Goal: Check status: Check status

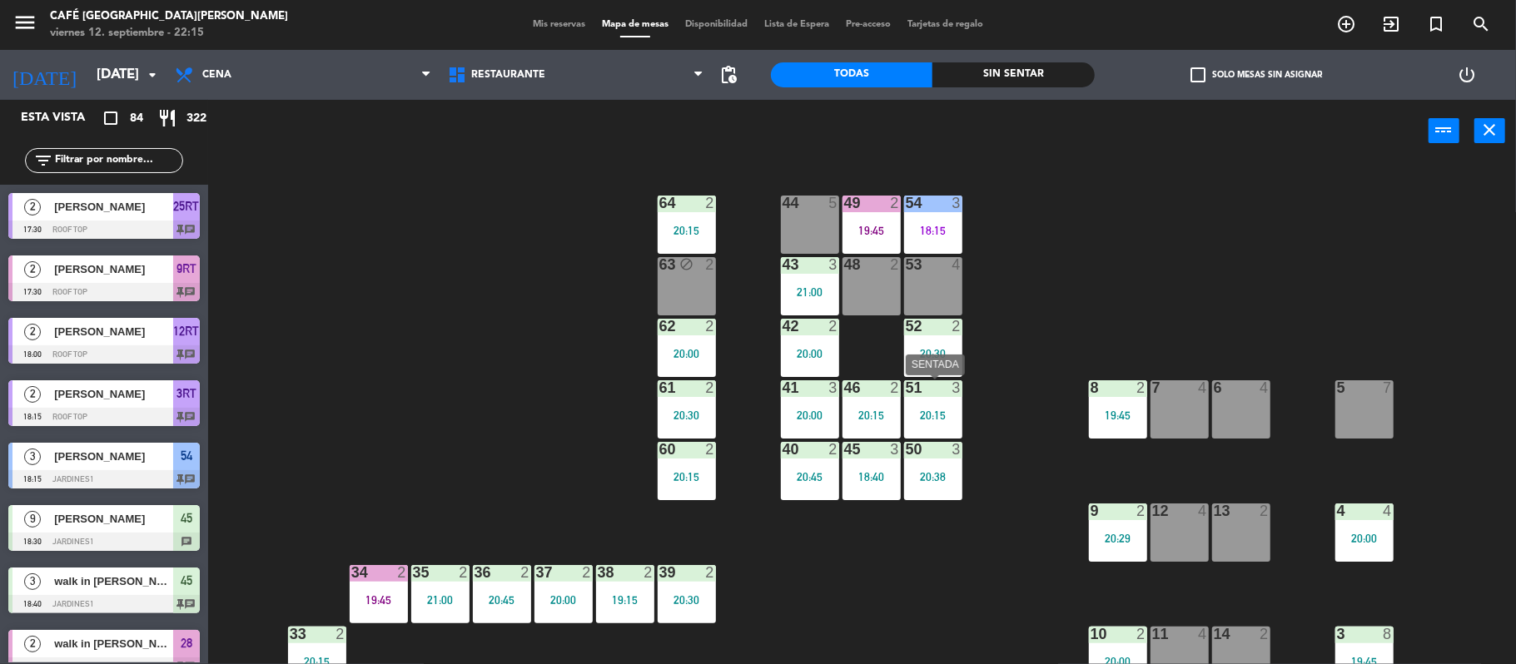
click at [933, 391] on div at bounding box center [932, 388] width 27 height 15
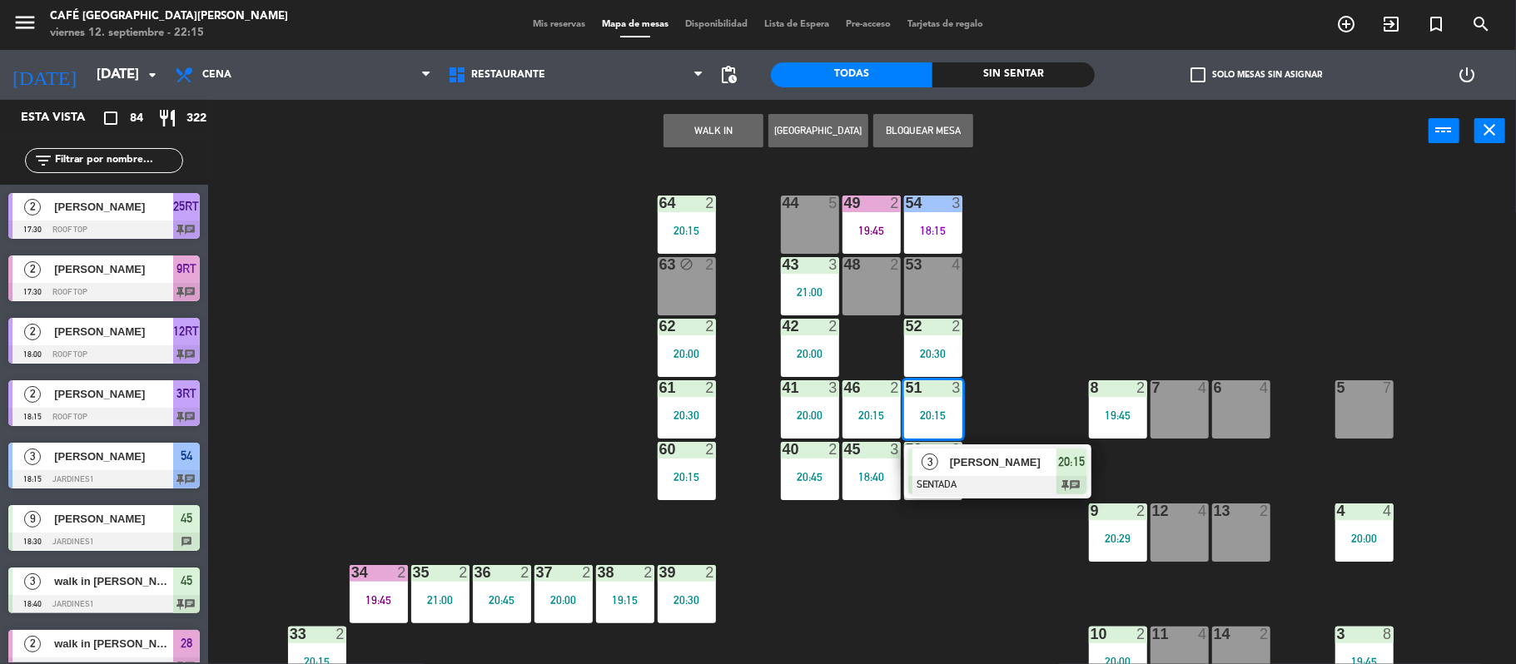
click at [933, 391] on div at bounding box center [932, 388] width 27 height 15
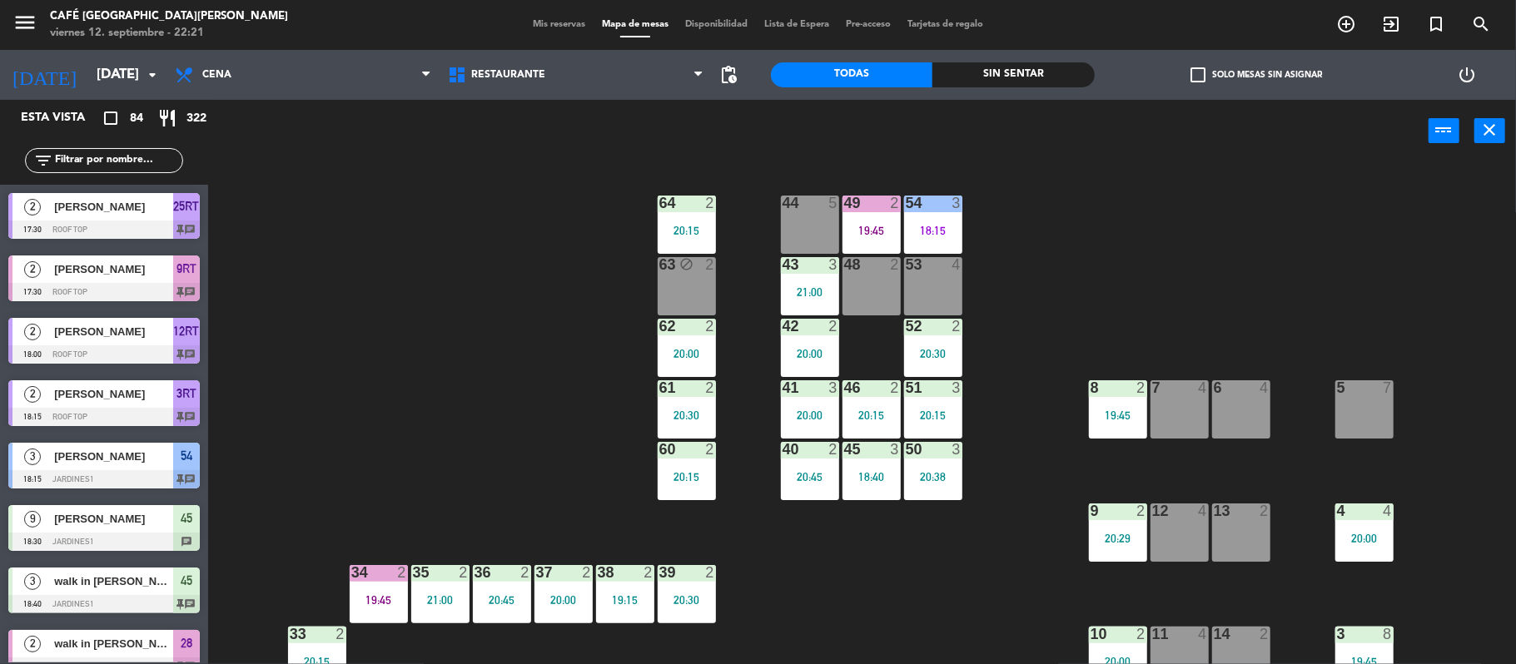
click at [946, 288] on div "53 4" at bounding box center [933, 286] width 58 height 58
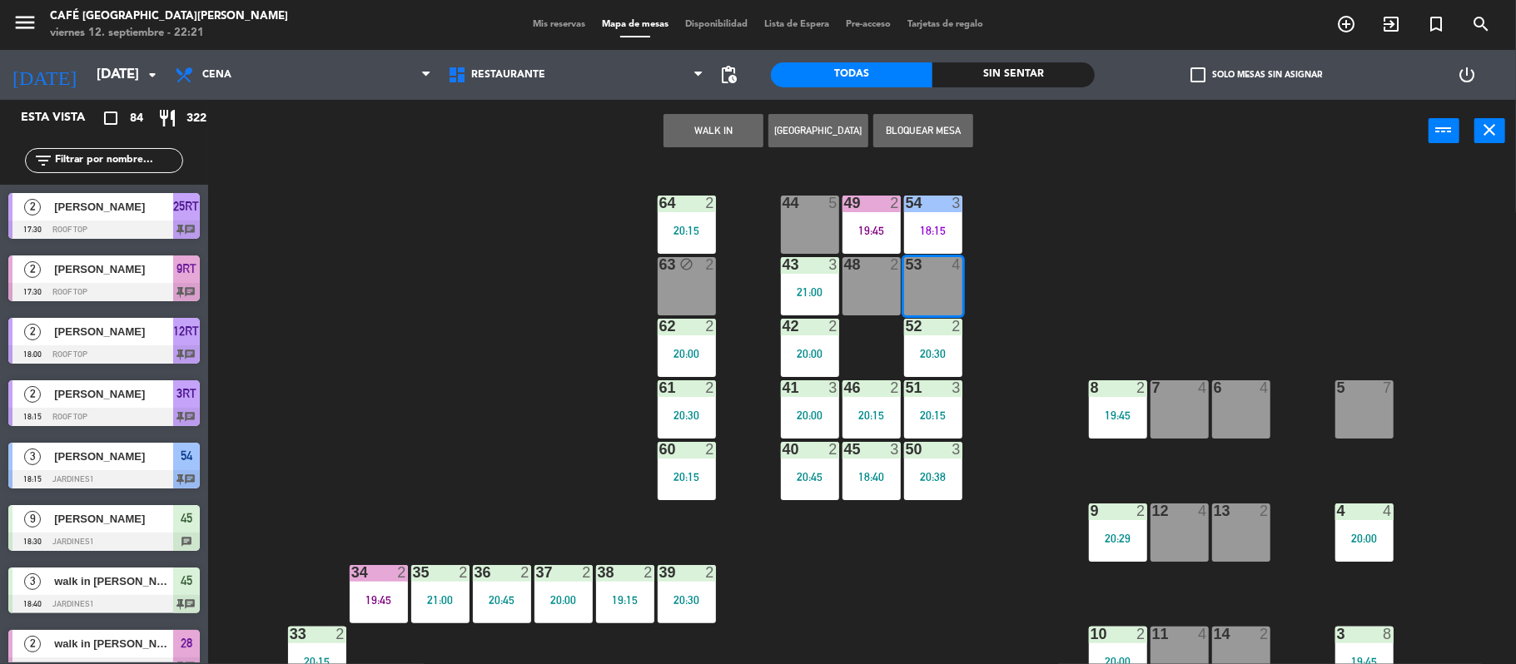
click at [430, 387] on div "44 5 49 2 19:45 54 3 18:15 64 2 20:15 48 2 53 4 63 block 2 43 3 21:00 62 2 20:0…" at bounding box center [869, 417] width 1293 height 502
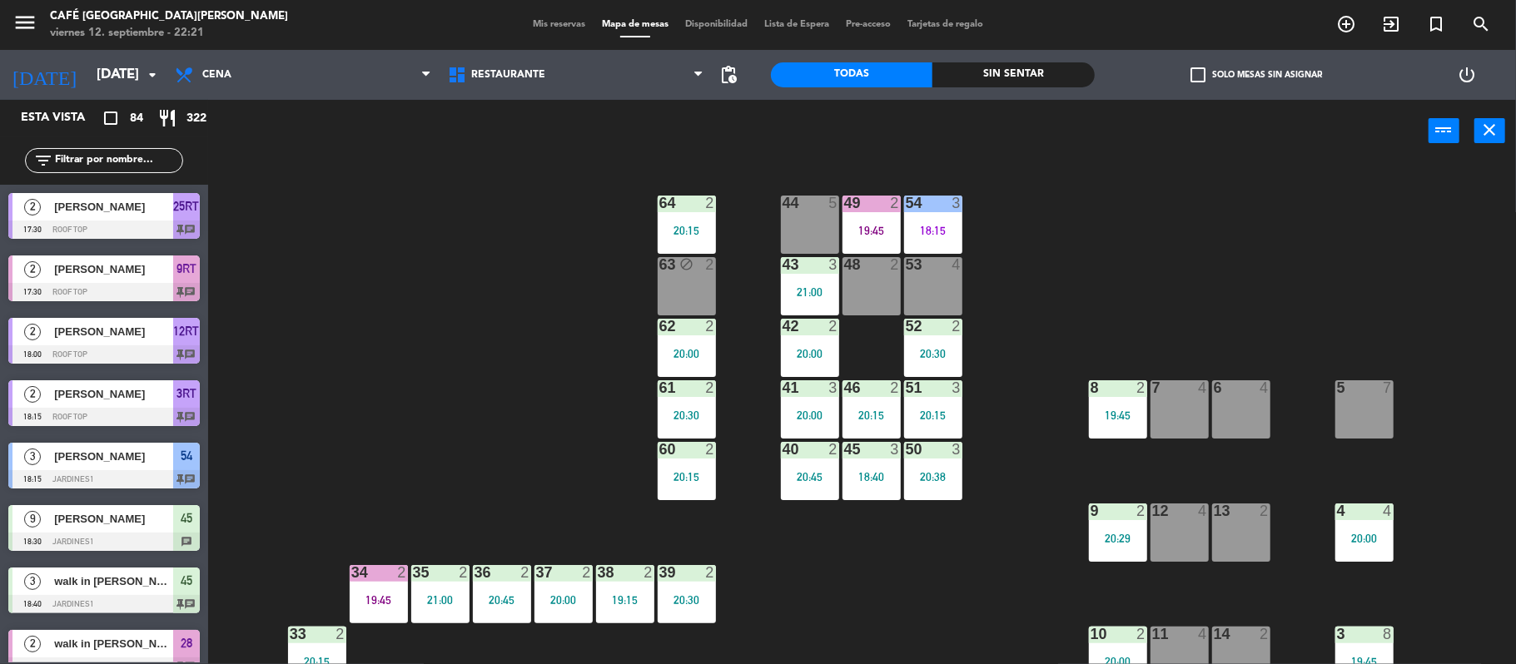
click at [561, 28] on span "Mis reservas" at bounding box center [559, 24] width 69 height 9
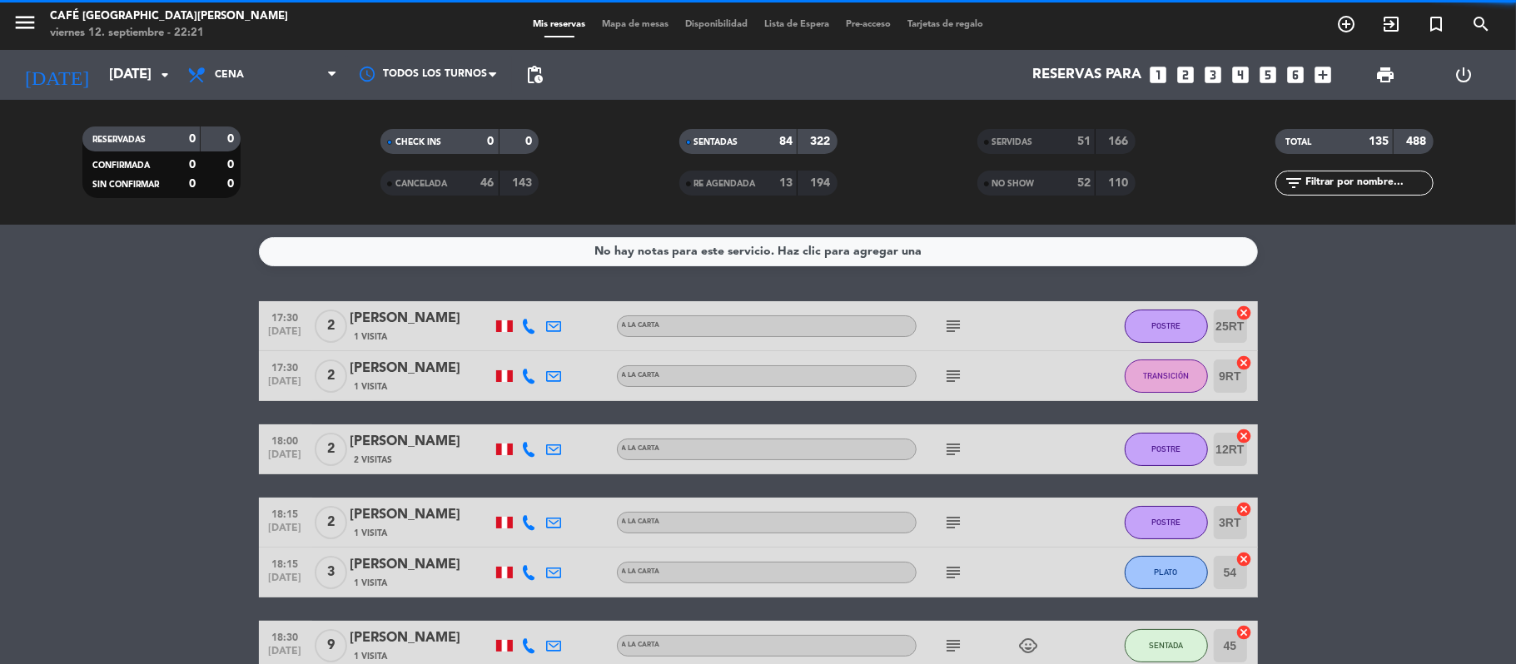
click at [1070, 135] on div "51" at bounding box center [1074, 141] width 33 height 19
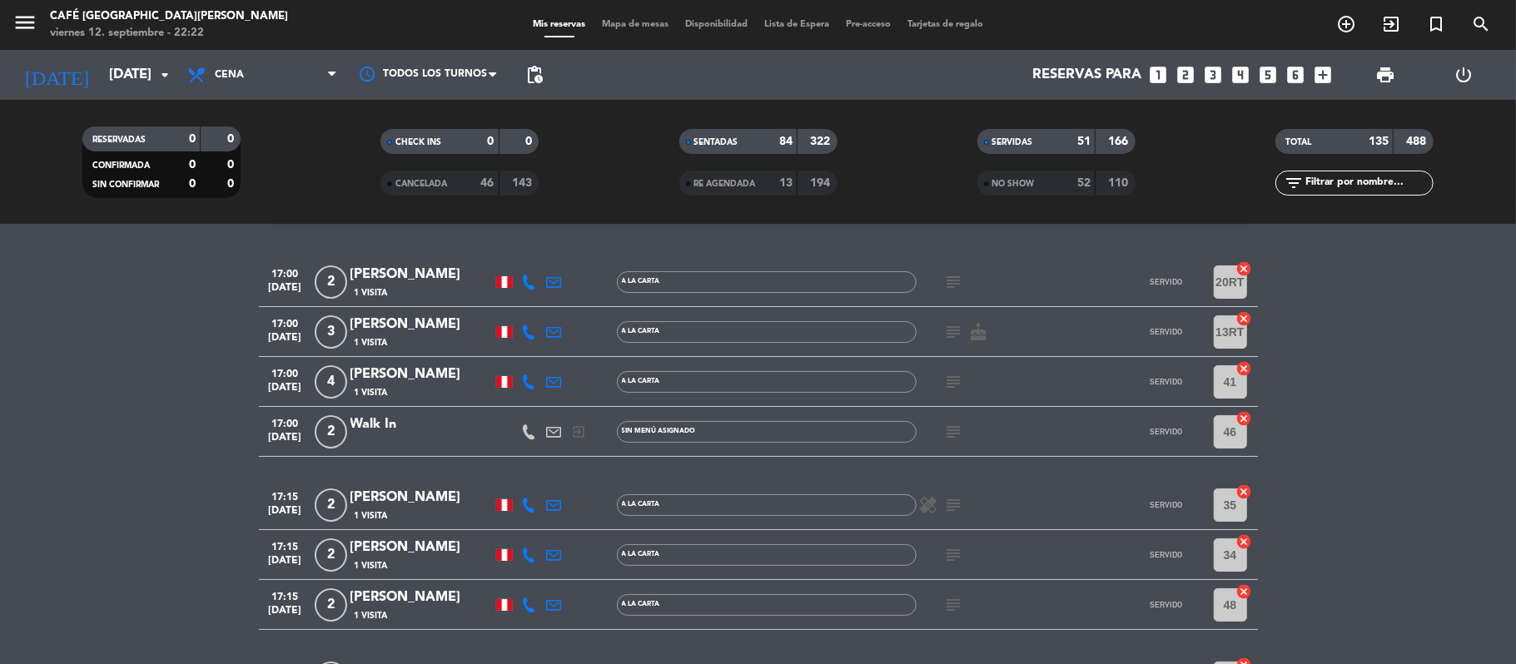
scroll to position [88, 0]
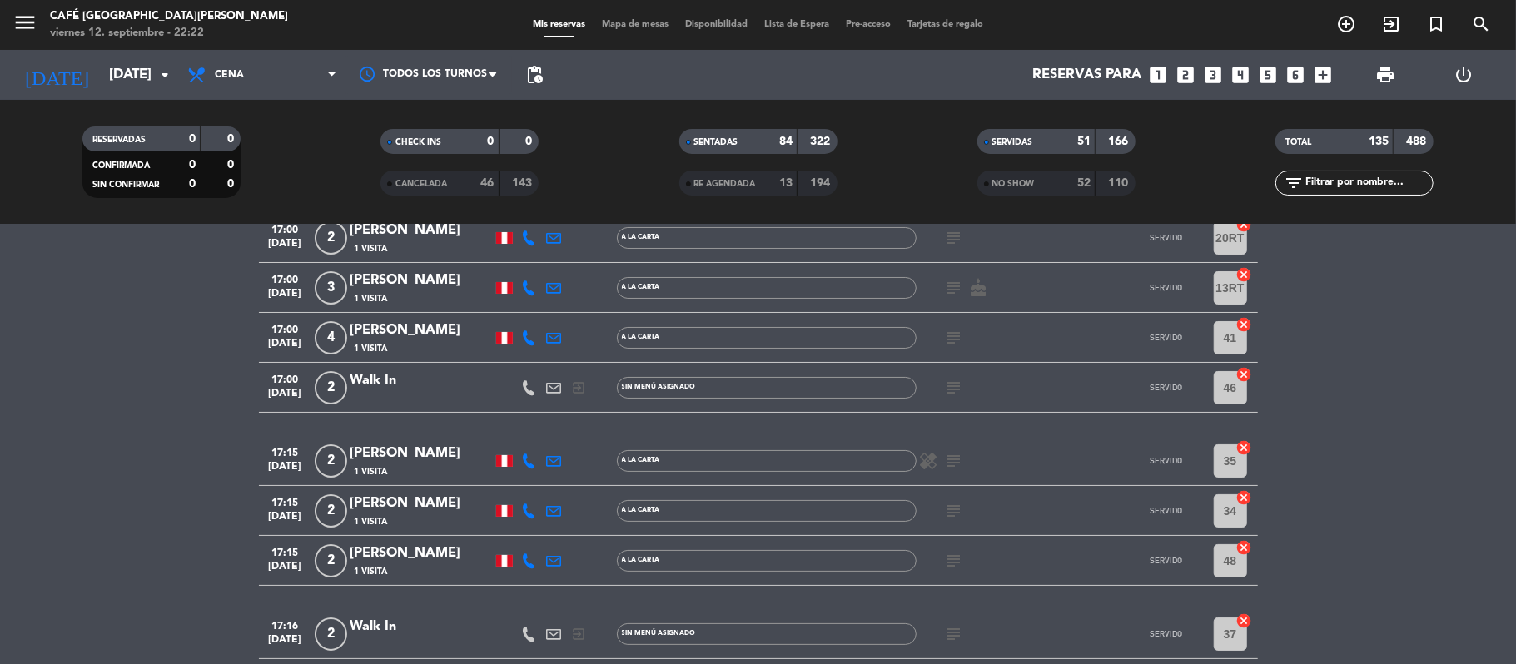
click at [438, 555] on div "[PERSON_NAME]" at bounding box center [422, 554] width 142 height 22
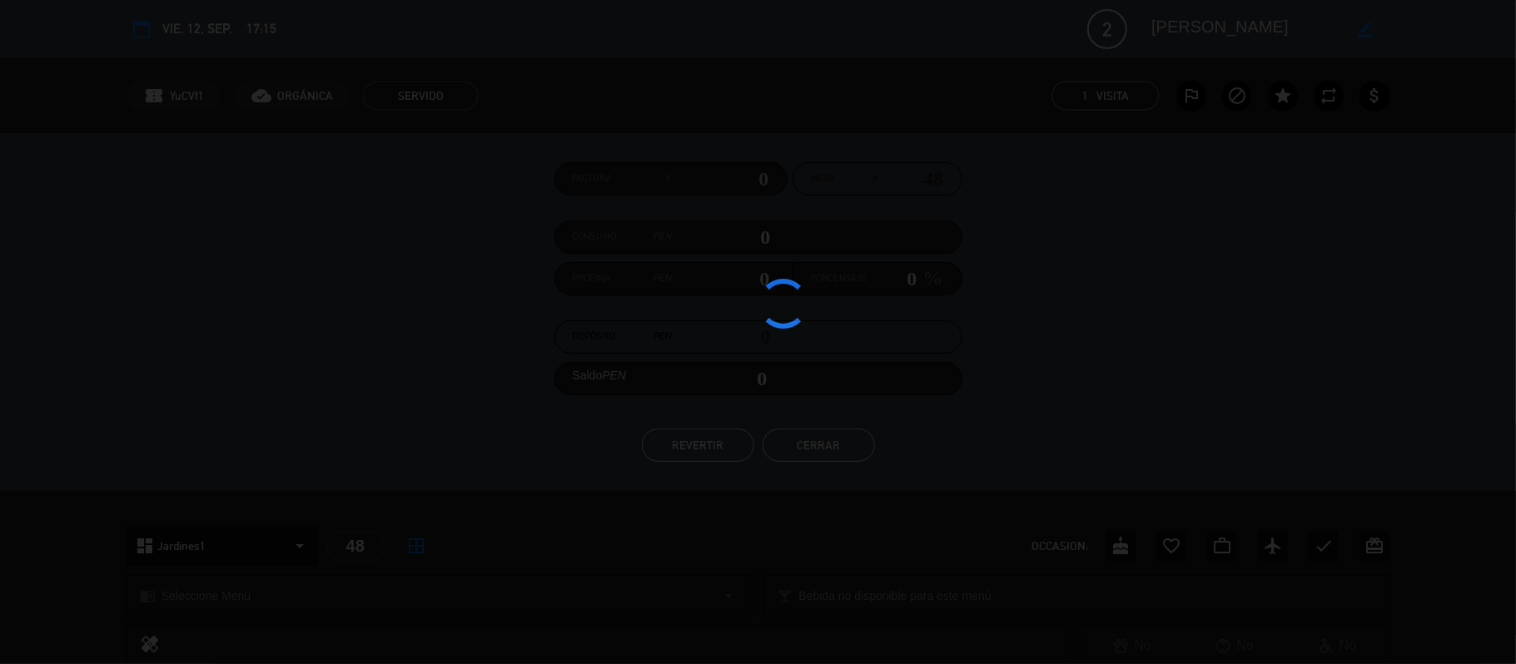
click at [838, 438] on div at bounding box center [758, 332] width 1516 height 664
click at [831, 455] on div at bounding box center [758, 332] width 1516 height 664
click at [829, 444] on div at bounding box center [758, 332] width 1516 height 664
click at [827, 446] on div at bounding box center [758, 332] width 1516 height 664
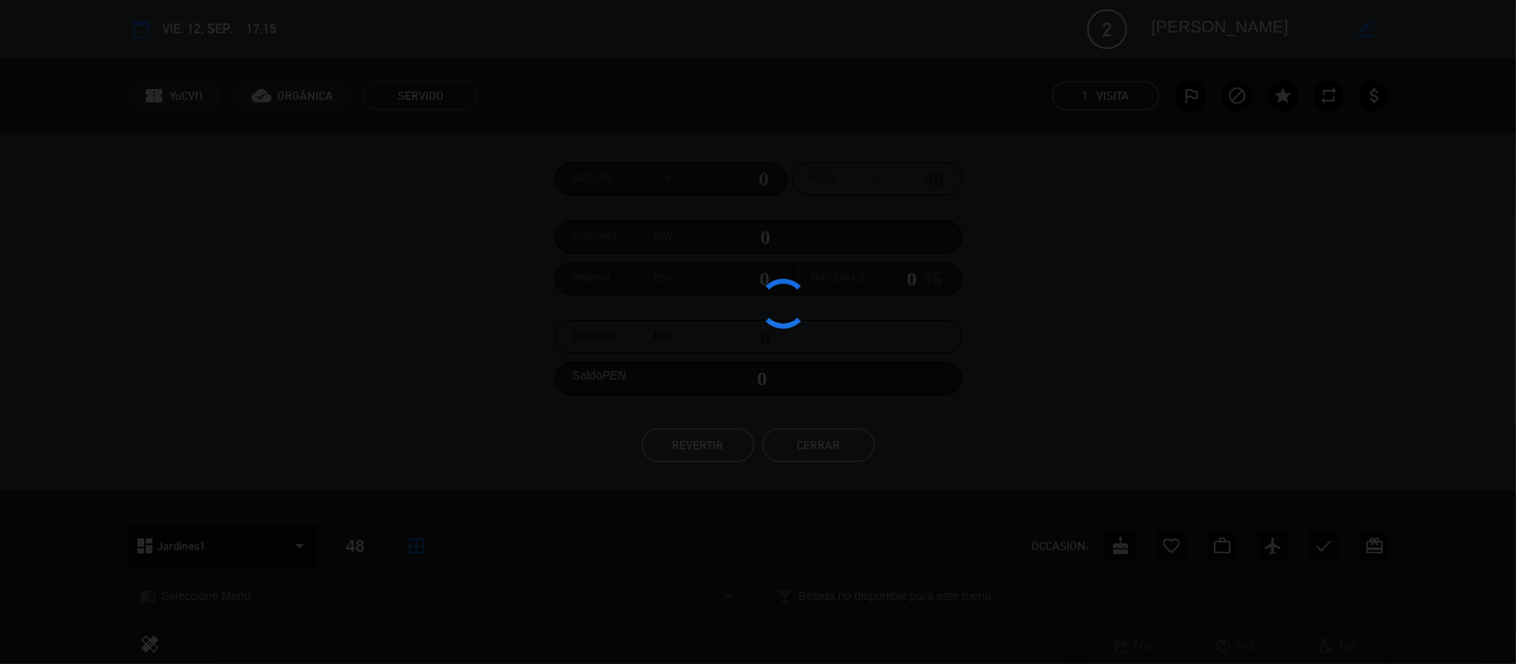
click at [819, 443] on div at bounding box center [758, 332] width 1516 height 664
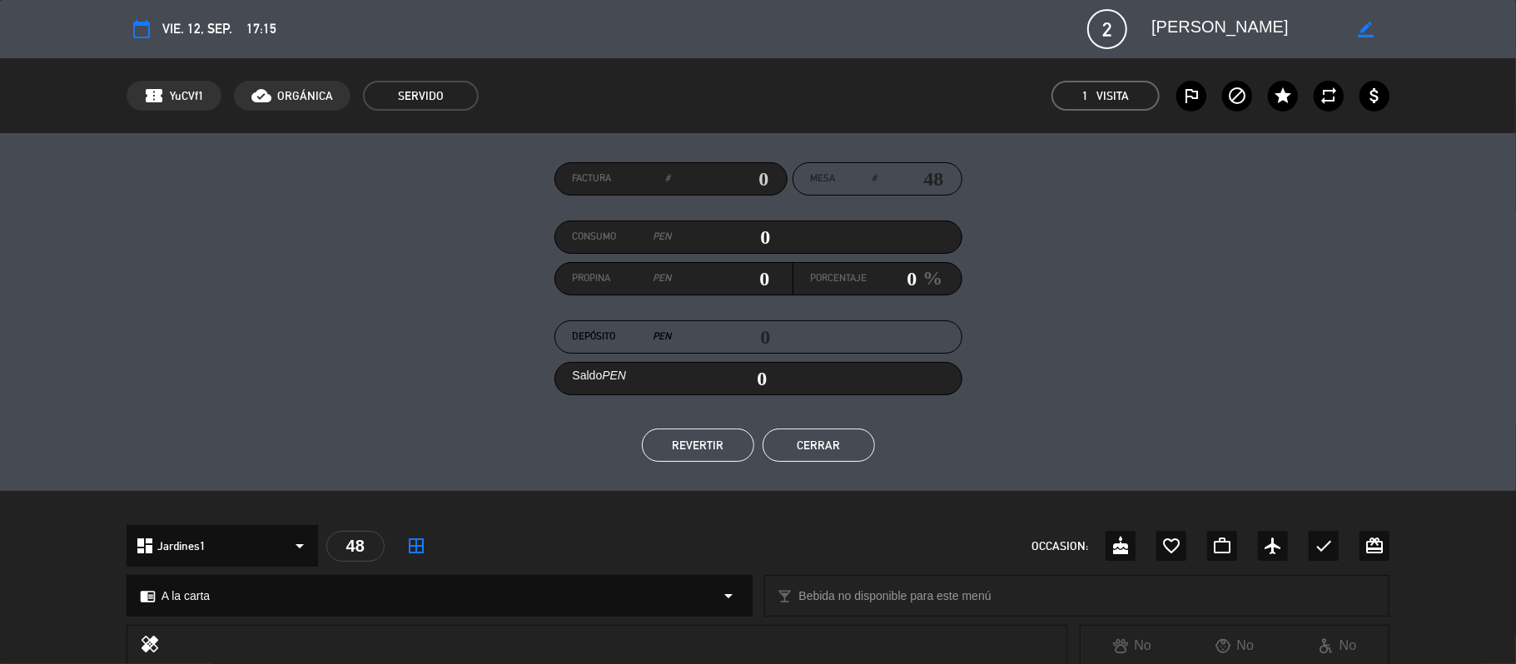
click at [828, 451] on button "Cerrar" at bounding box center [819, 445] width 112 height 33
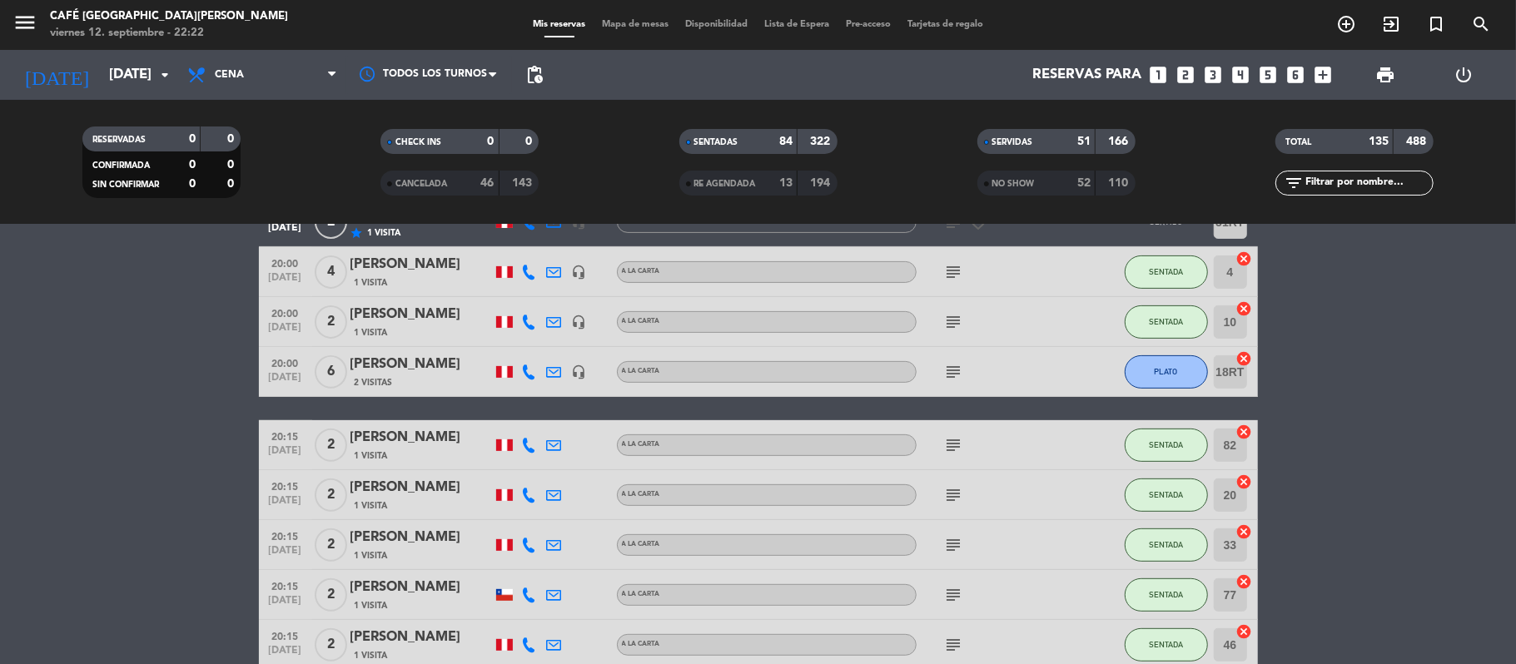
scroll to position [5018, 0]
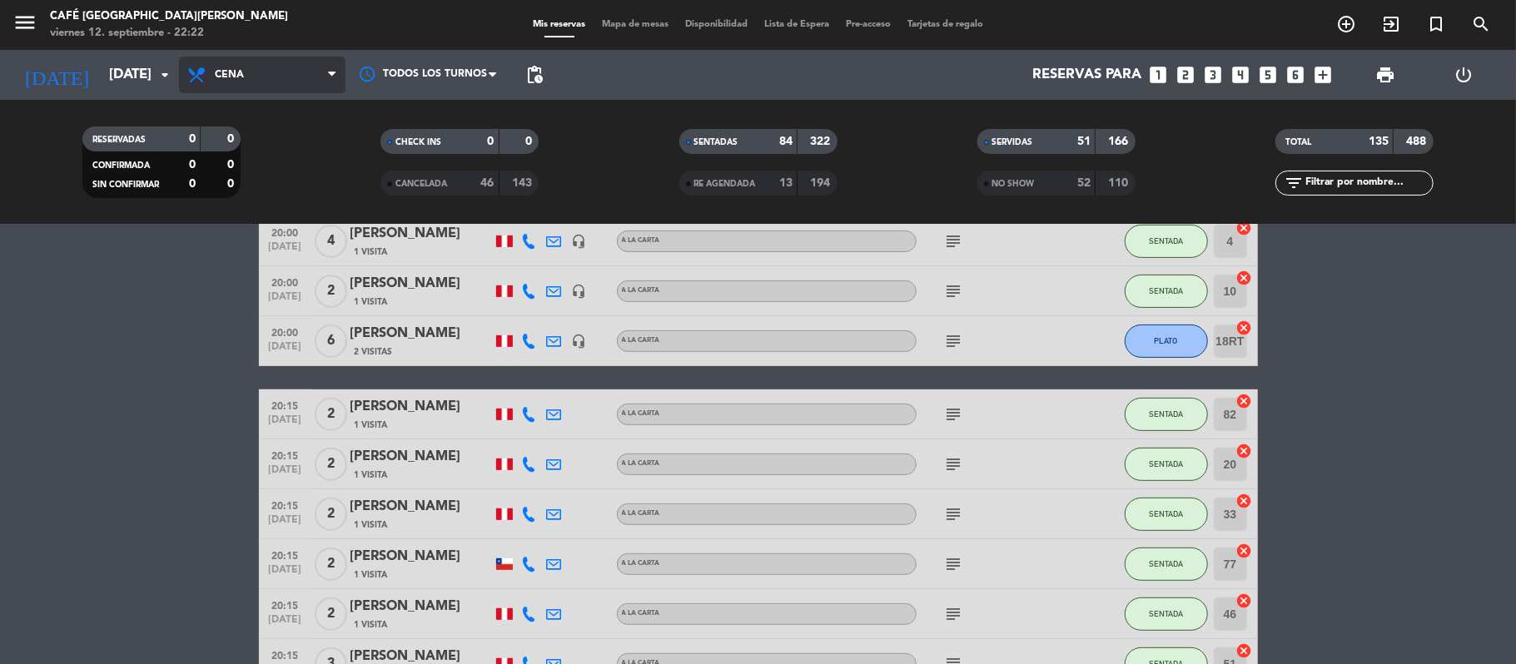
click at [260, 63] on span "Cena" at bounding box center [262, 75] width 167 height 37
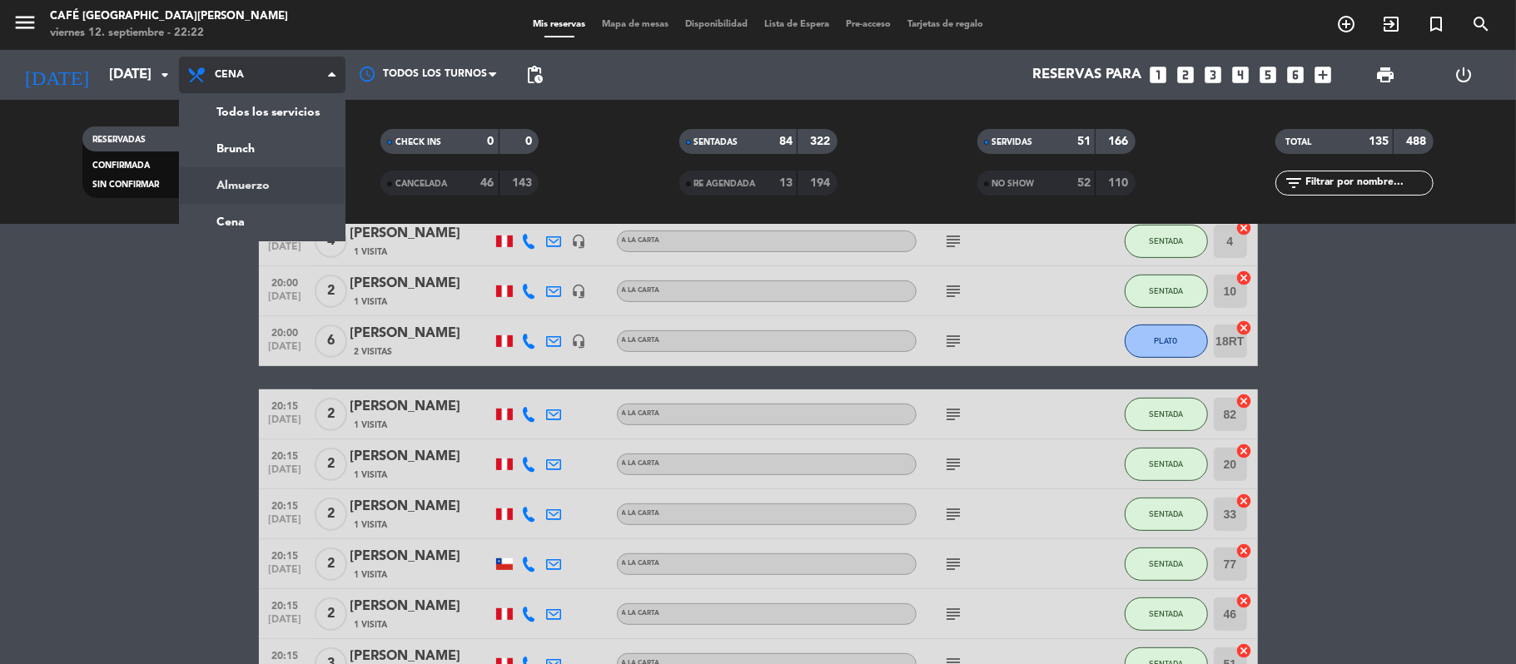
click at [280, 191] on div "menu Café Museo [PERSON_NAME] [DATE] 12. septiembre - 22:22 Mis reservas Mapa d…" at bounding box center [758, 112] width 1516 height 225
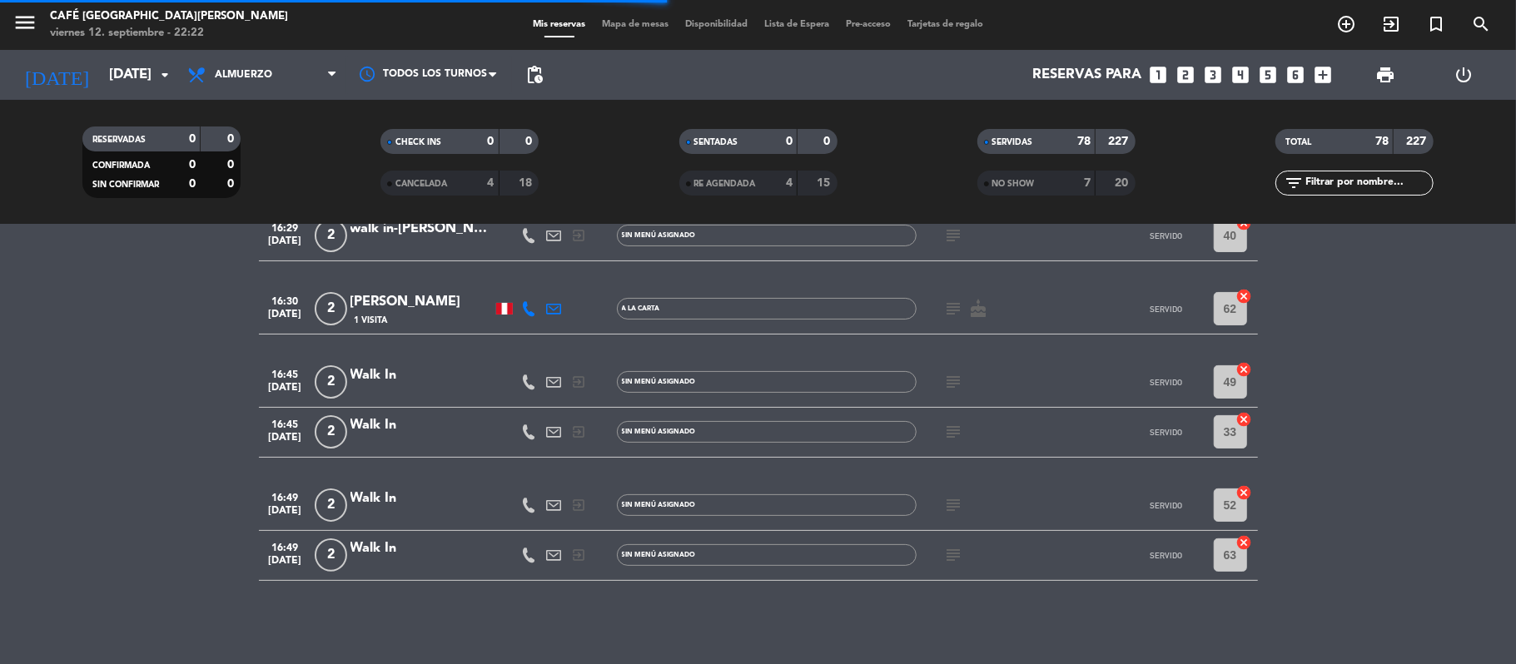
scroll to position [4777, 0]
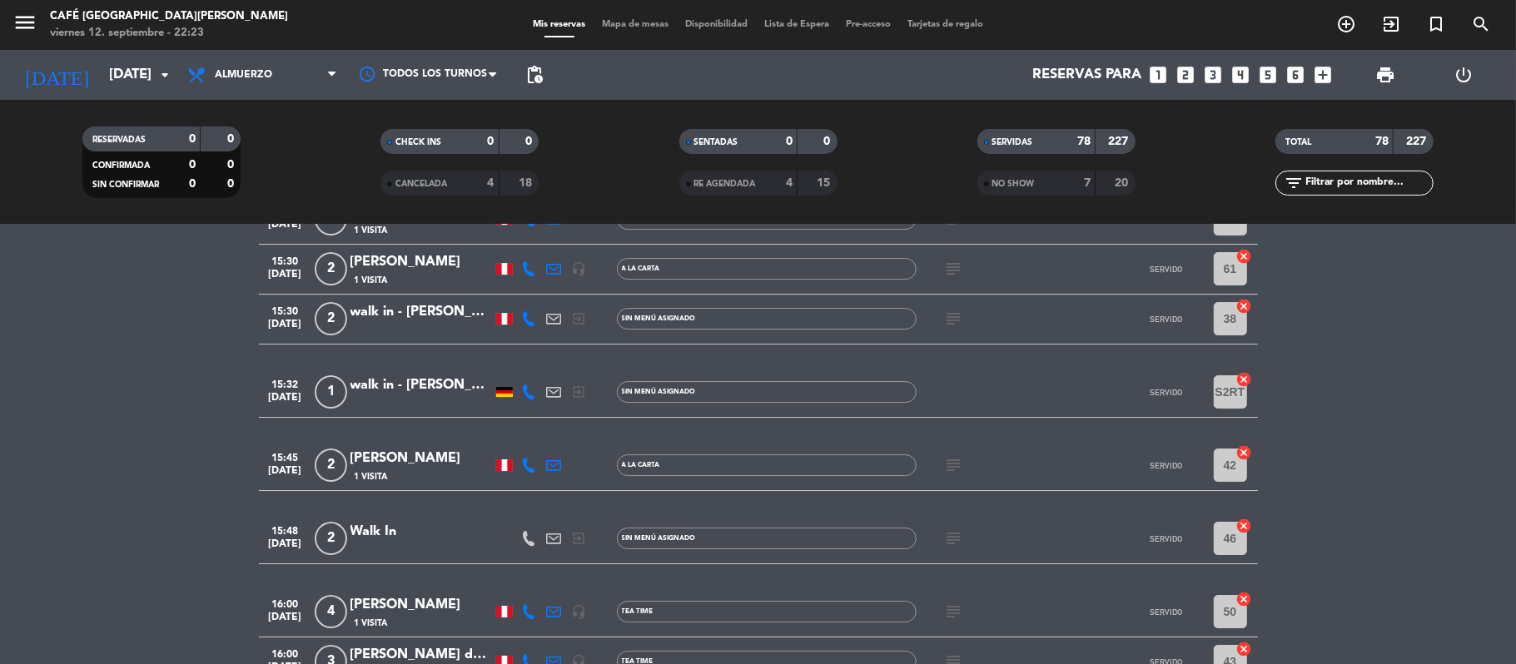
scroll to position [4067, 0]
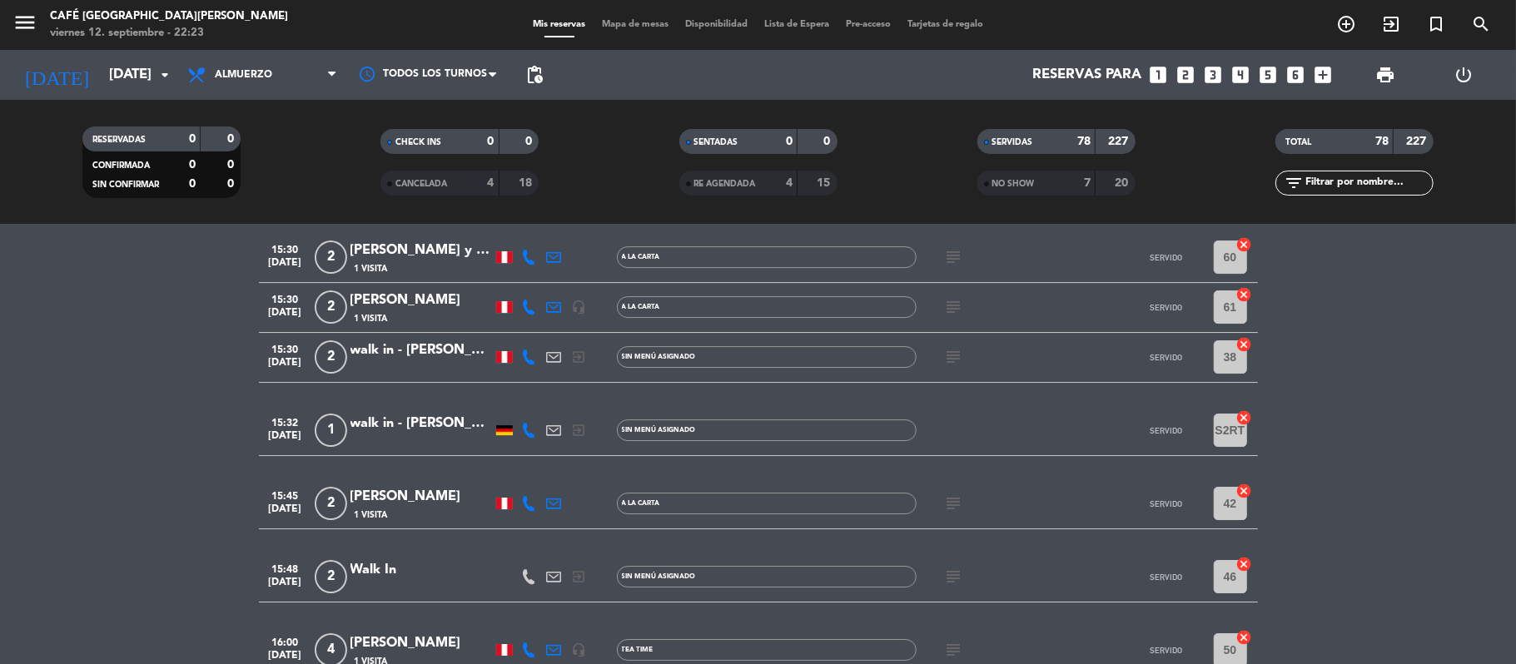
click at [655, 21] on span "Mapa de mesas" at bounding box center [635, 24] width 83 height 9
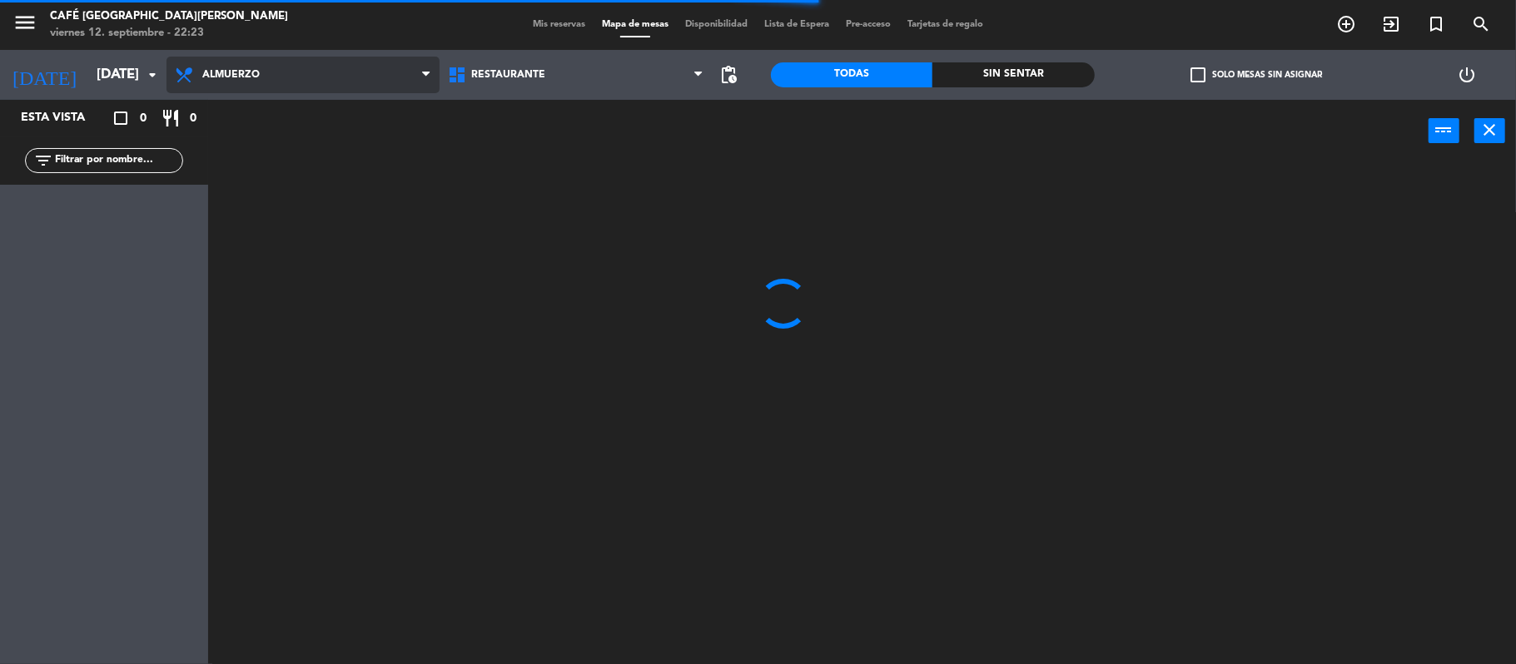
click at [378, 67] on span "Almuerzo" at bounding box center [303, 75] width 273 height 37
click at [401, 172] on ng-component "menu Café Museo [PERSON_NAME] [DATE] 12. septiembre - 22:23 Mis reservas Mapa d…" at bounding box center [758, 334] width 1516 height 668
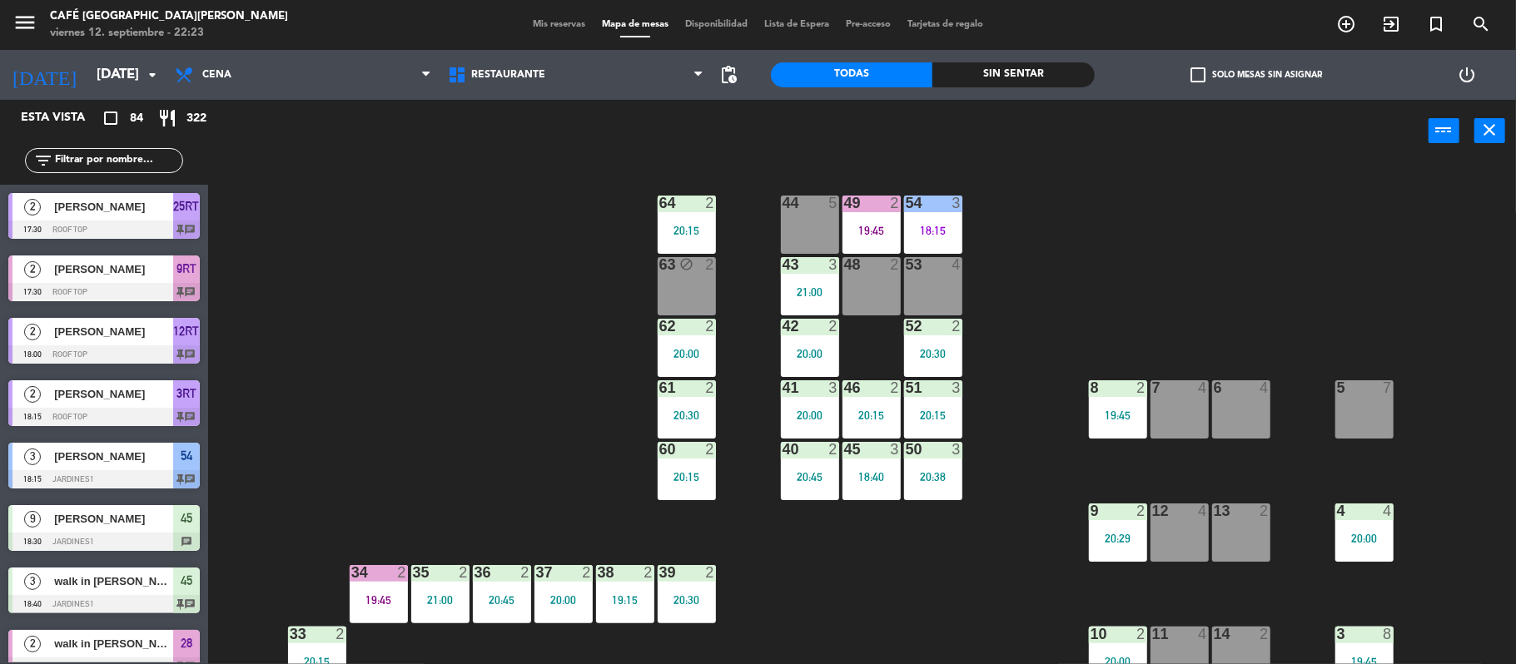
click at [940, 298] on div "53 4" at bounding box center [933, 286] width 58 height 58
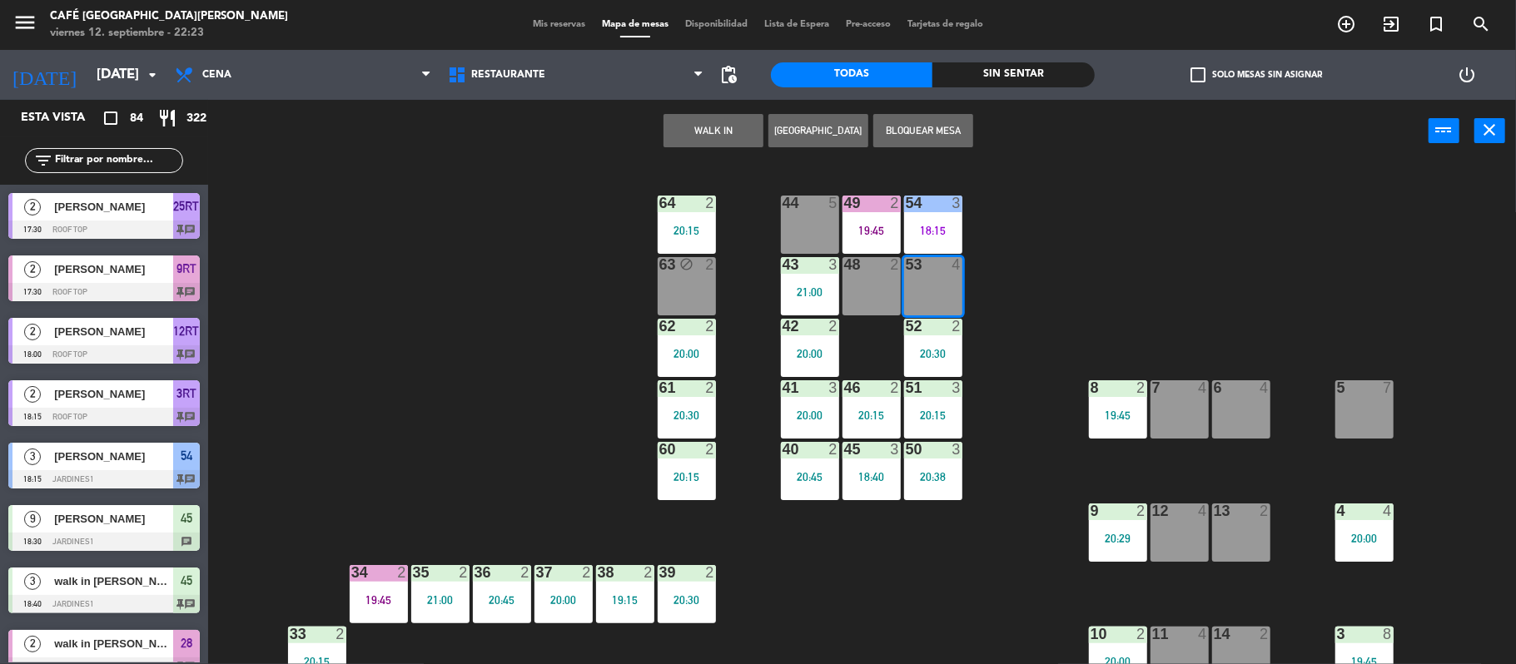
click at [940, 298] on div "53 4" at bounding box center [933, 286] width 58 height 58
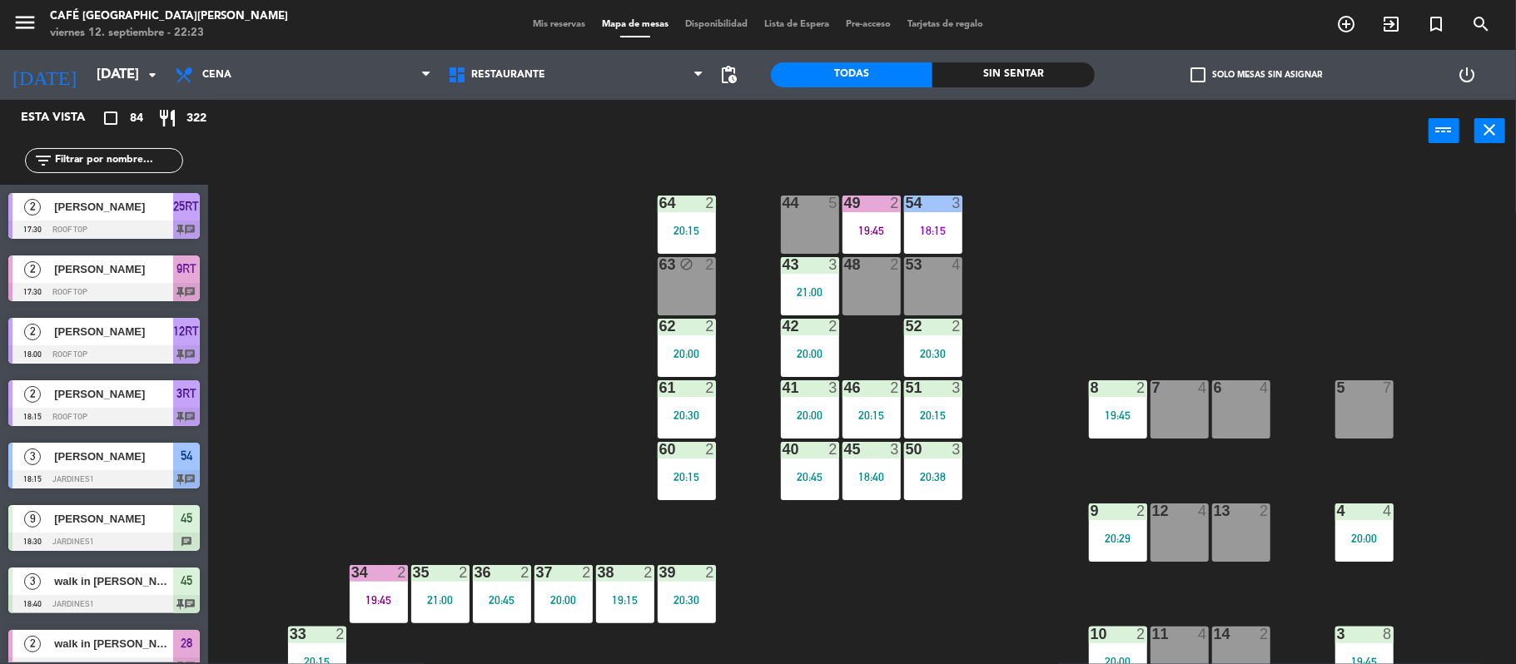
click at [946, 270] on div at bounding box center [932, 264] width 27 height 15
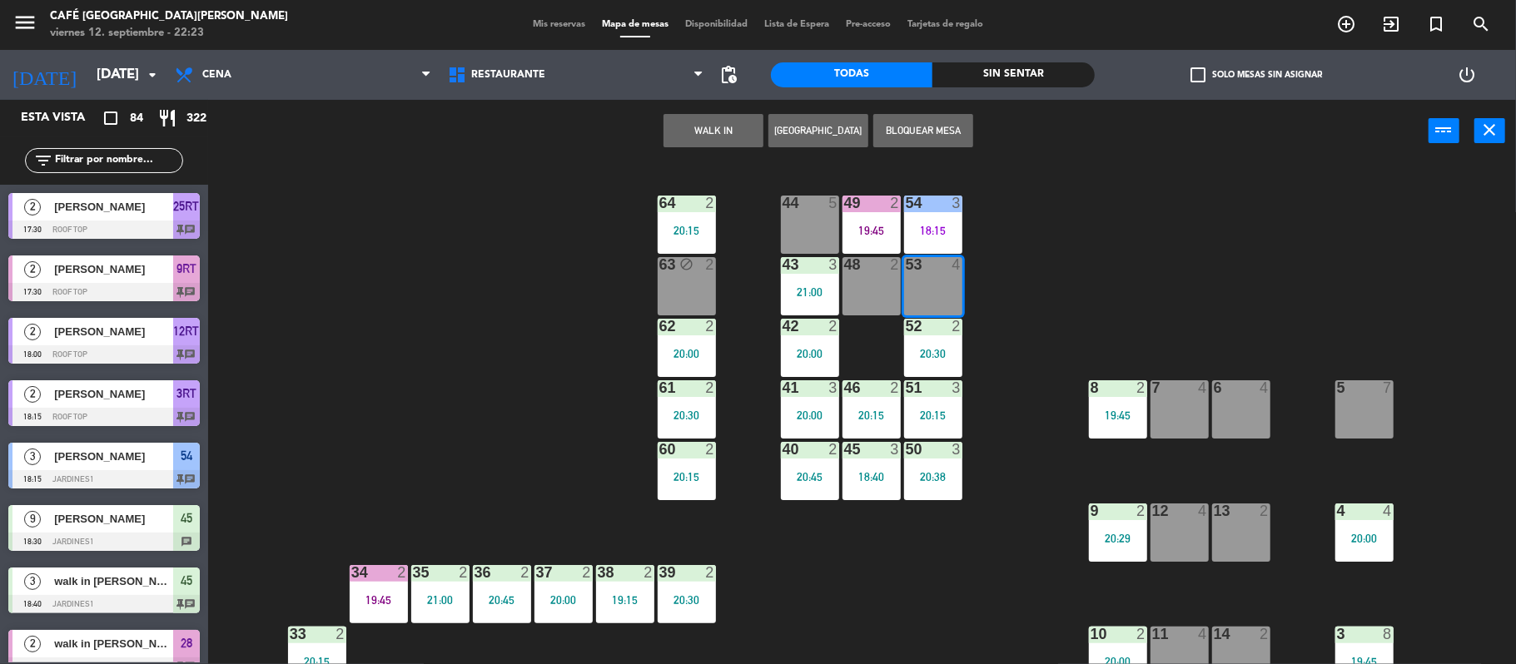
click at [946, 270] on div at bounding box center [932, 264] width 27 height 15
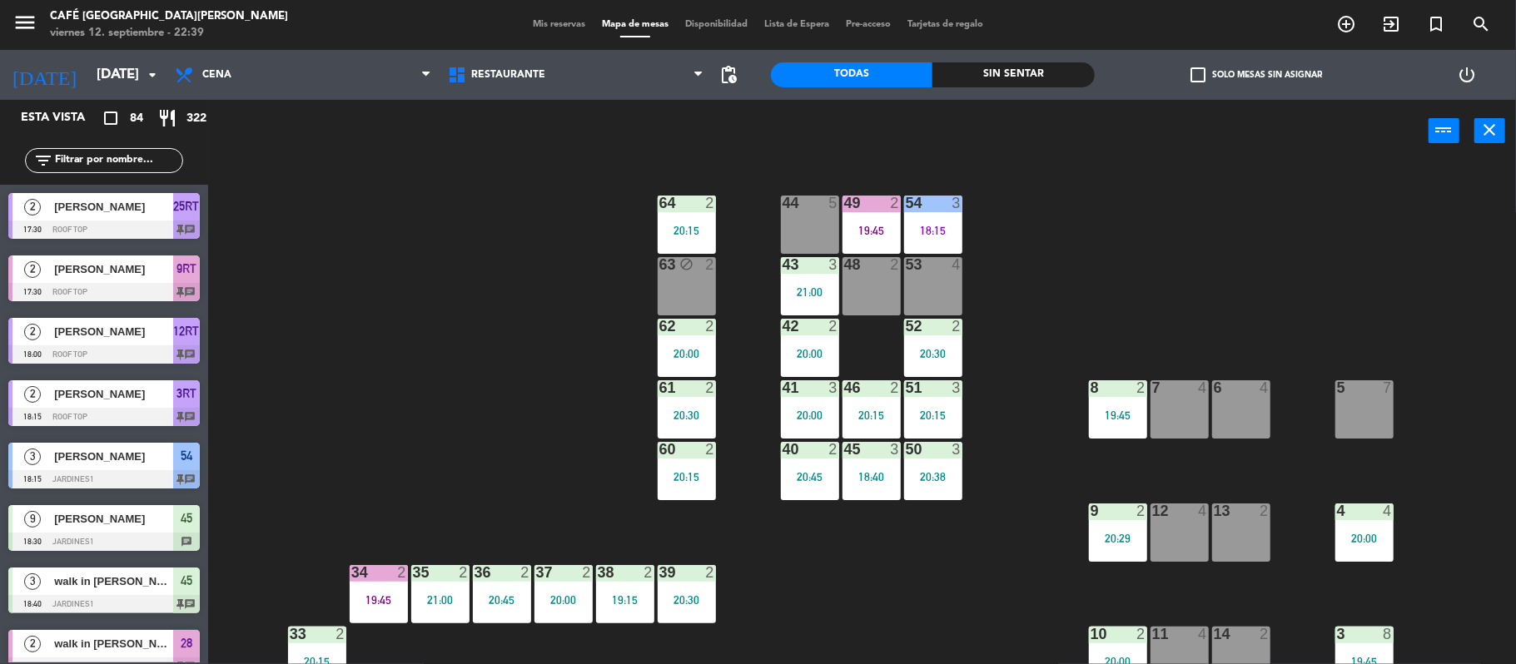
click at [324, 421] on div "44 5 49 2 19:45 54 3 18:15 64 2 20:15 48 2 53 4 63 block 2 43 3 21:00 62 2 20:0…" at bounding box center [869, 417] width 1293 height 502
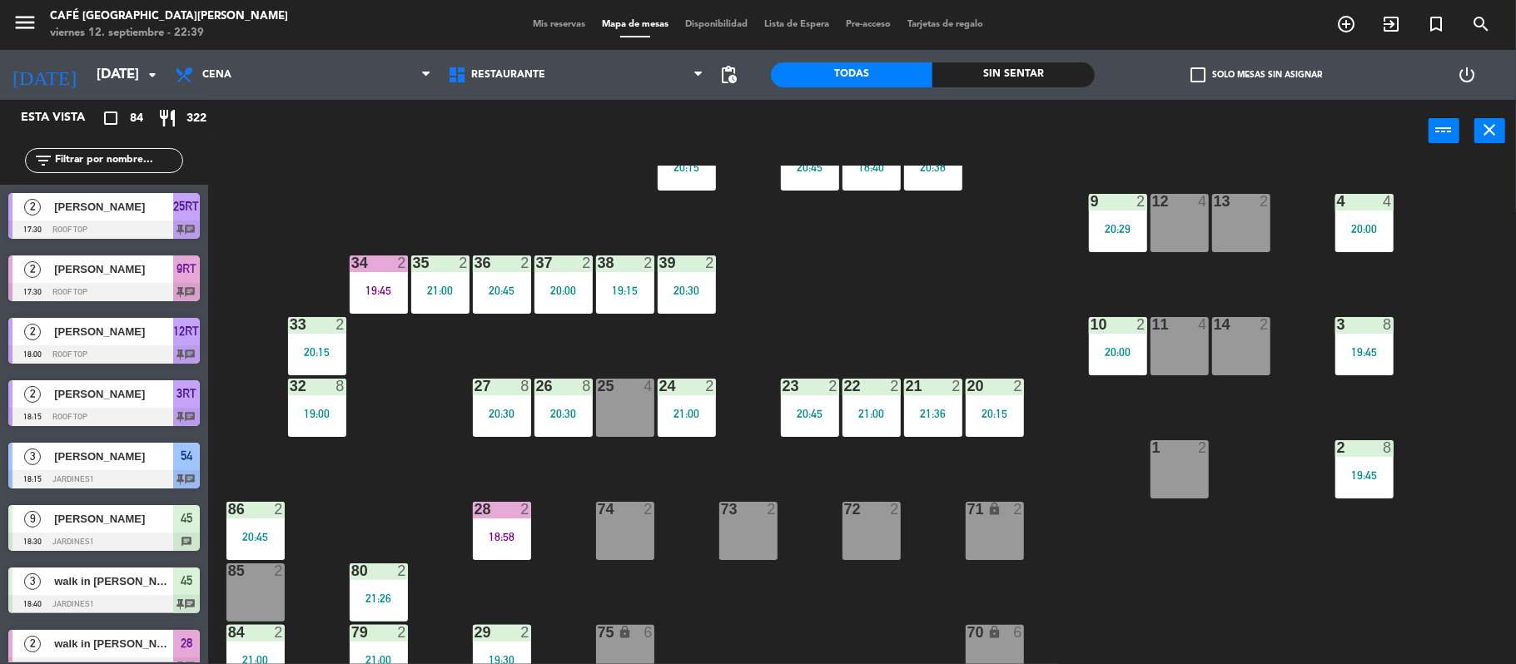
scroll to position [311, 0]
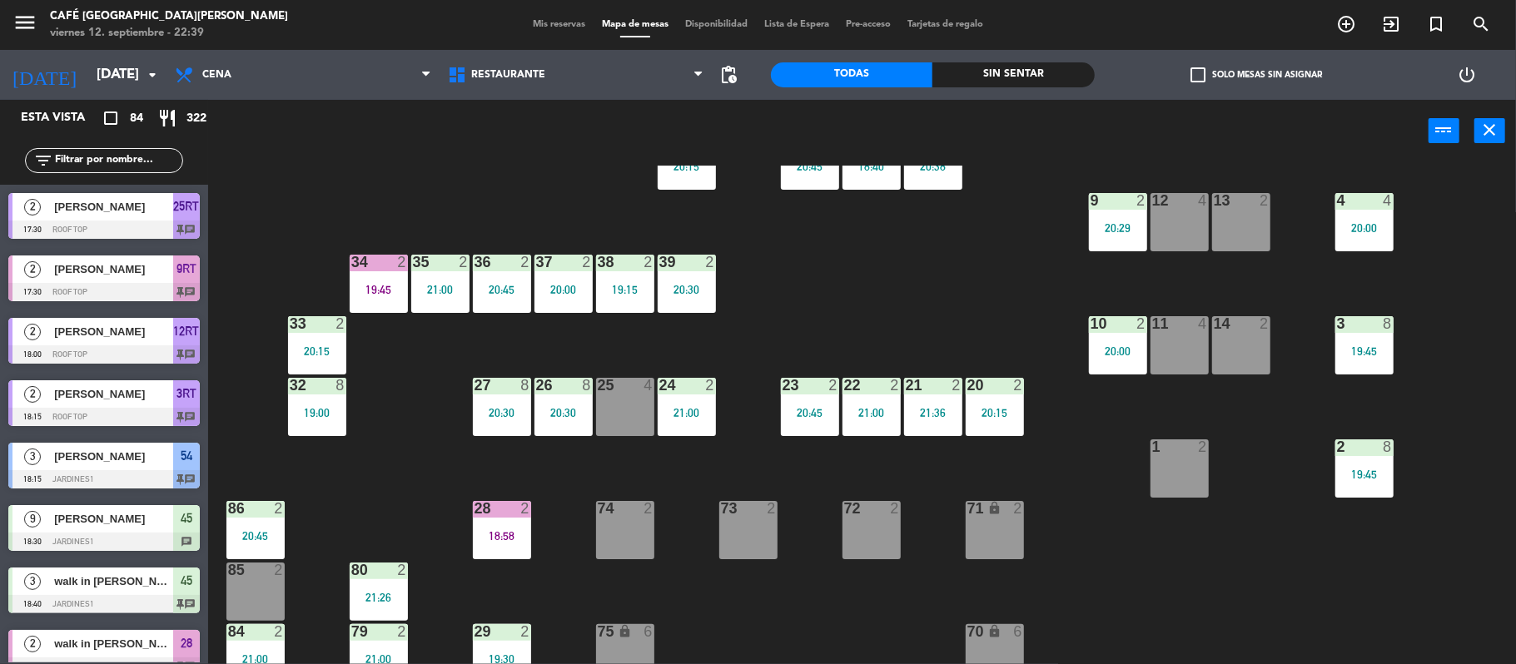
click at [376, 596] on div "21:26" at bounding box center [379, 598] width 58 height 12
